Goal: Information Seeking & Learning: Learn about a topic

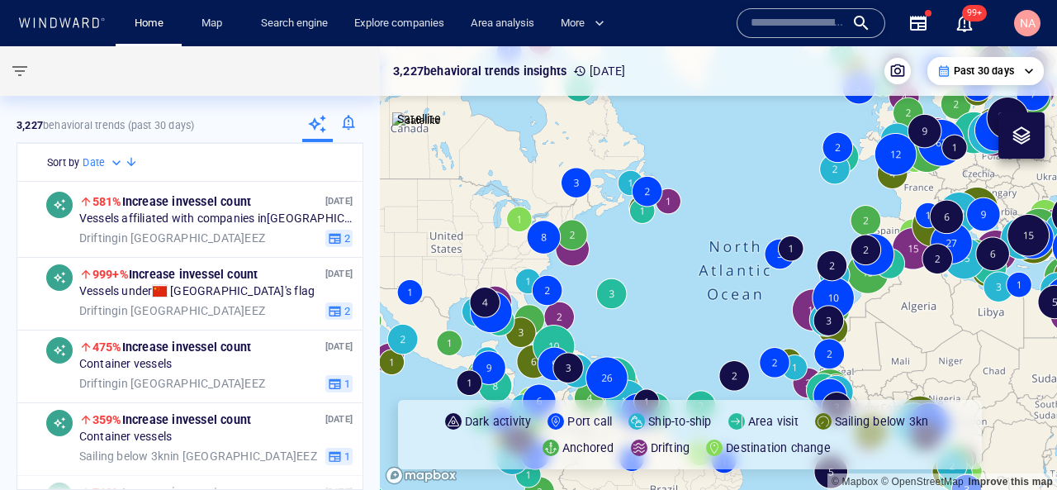
click at [774, 32] on input "text" at bounding box center [798, 23] width 94 height 25
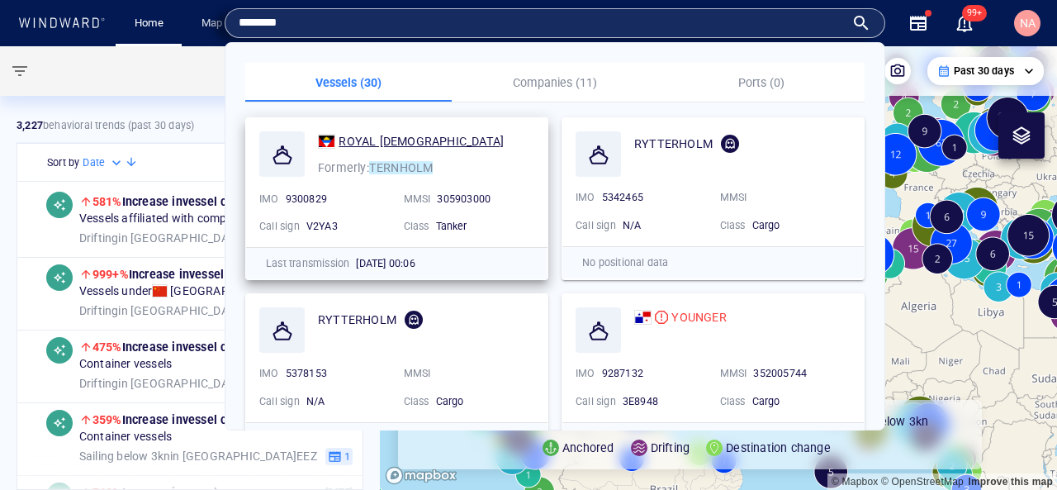
type input "********"
click at [370, 132] on div "ROYAL [DEMOGRAPHIC_DATA]" at bounding box center [421, 141] width 165 height 20
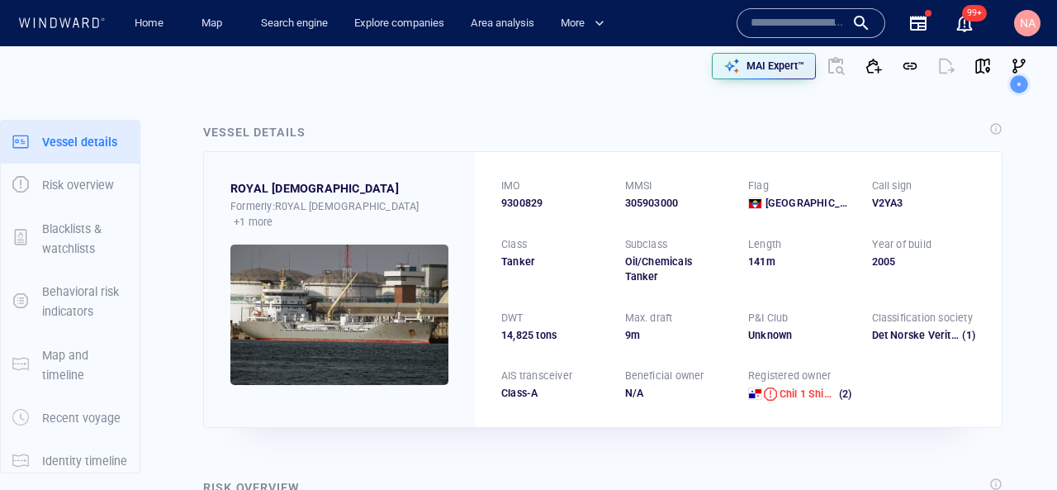
click at [1014, 62] on icon at bounding box center [1019, 84] width 46 height 46
click at [1024, 73] on circle at bounding box center [1019, 84] width 23 height 23
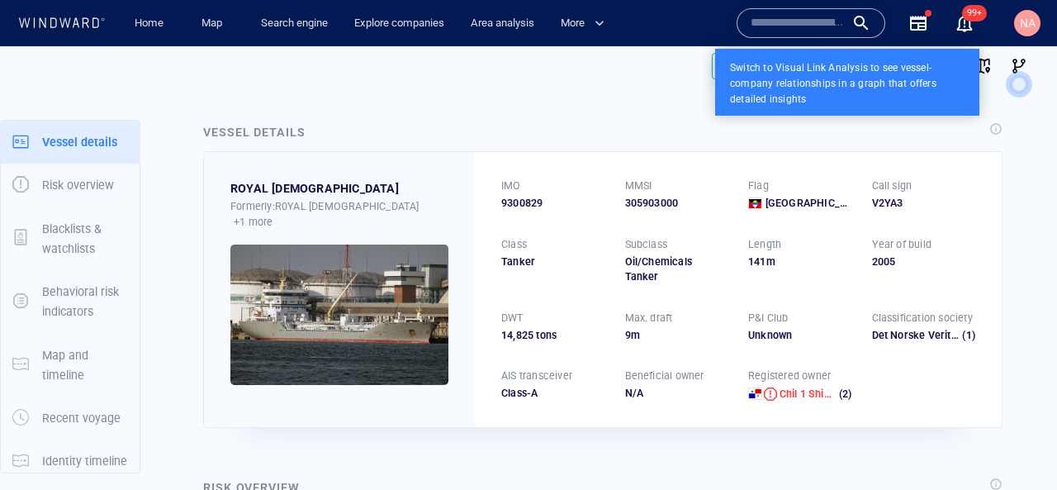
click at [1022, 61] on icon at bounding box center [1019, 84] width 46 height 46
click at [796, 89] on div "Switch to Visual Link Analysis to see vessel-company relationships in a graph t…" at bounding box center [847, 82] width 264 height 67
click at [1023, 64] on icon at bounding box center [1019, 84] width 46 height 46
drag, startPoint x: 904, startPoint y: 62, endPoint x: 896, endPoint y: 157, distance: 95.3
click at [896, 489] on div "Help Center Powered by Product Fruits Hint #1 Switch to Visual Link Analysis to…" at bounding box center [528, 490] width 1057 height 0
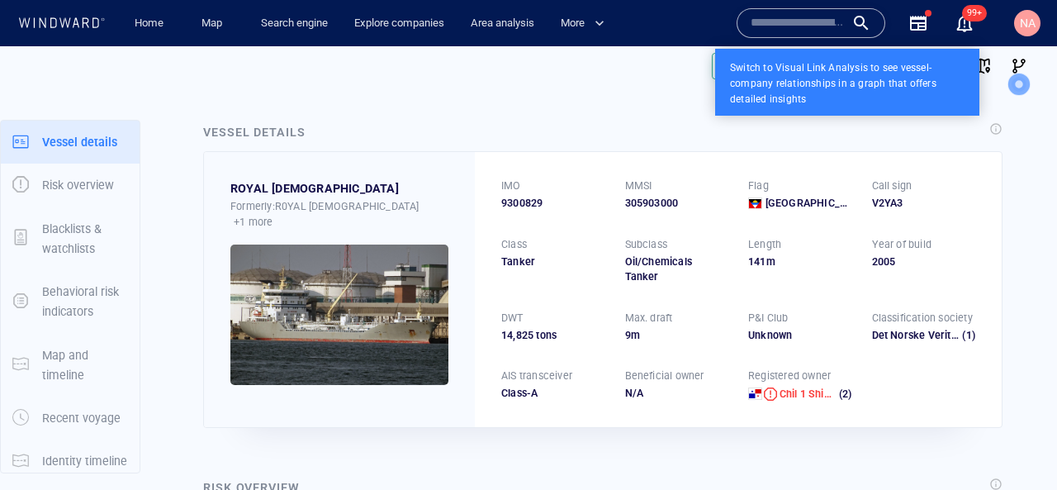
click at [986, 66] on div at bounding box center [528, 245] width 1057 height 490
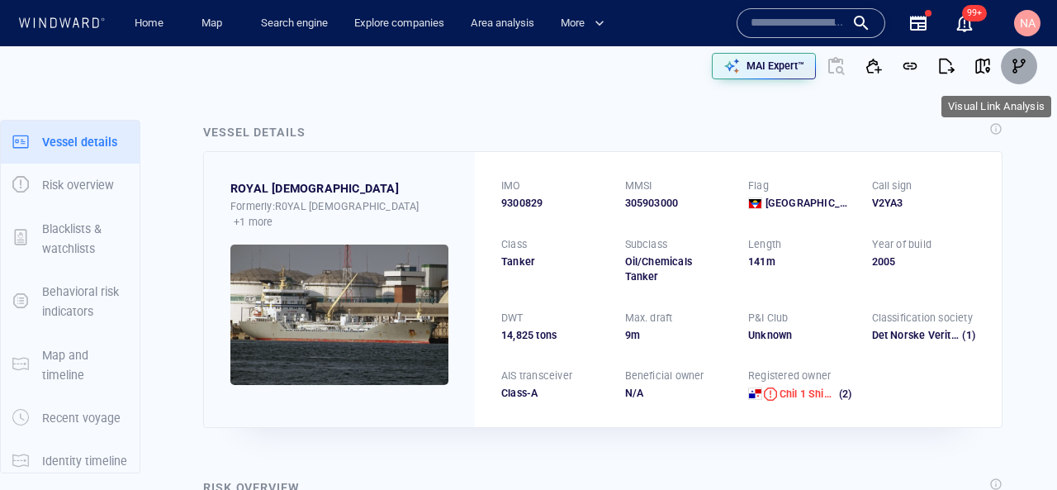
click at [1012, 64] on span "button" at bounding box center [1019, 66] width 17 height 17
